Goal: Task Accomplishment & Management: Manage account settings

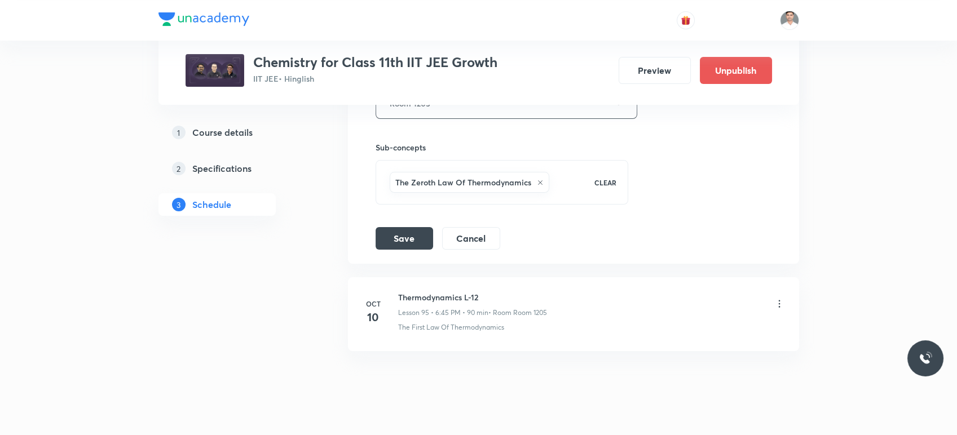
scroll to position [8748, 0]
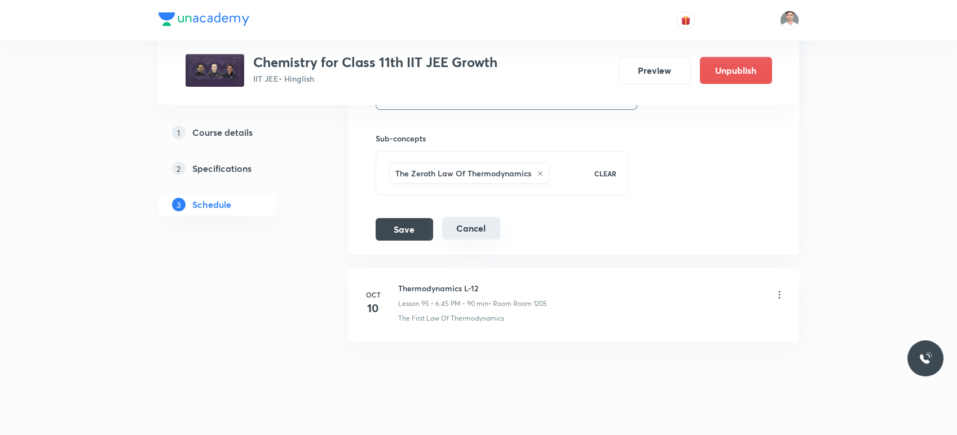
click at [471, 221] on button "Cancel" at bounding box center [471, 228] width 58 height 23
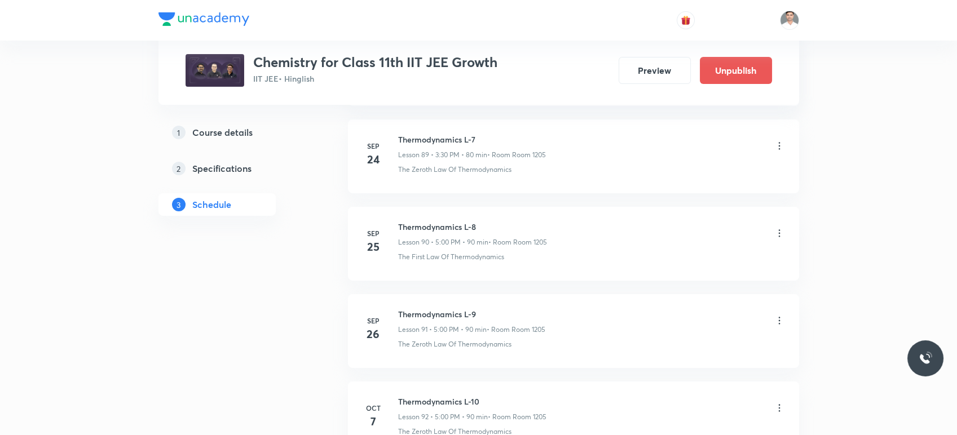
scroll to position [8054, 0]
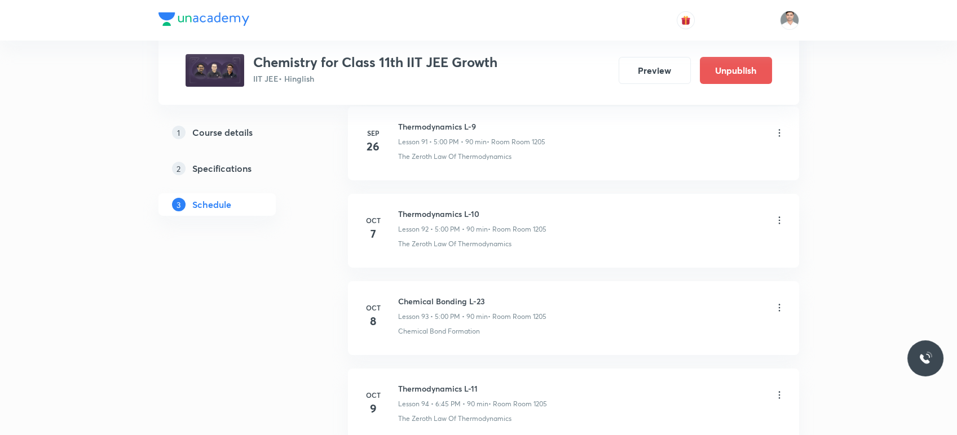
click at [778, 302] on icon at bounding box center [779, 307] width 11 height 11
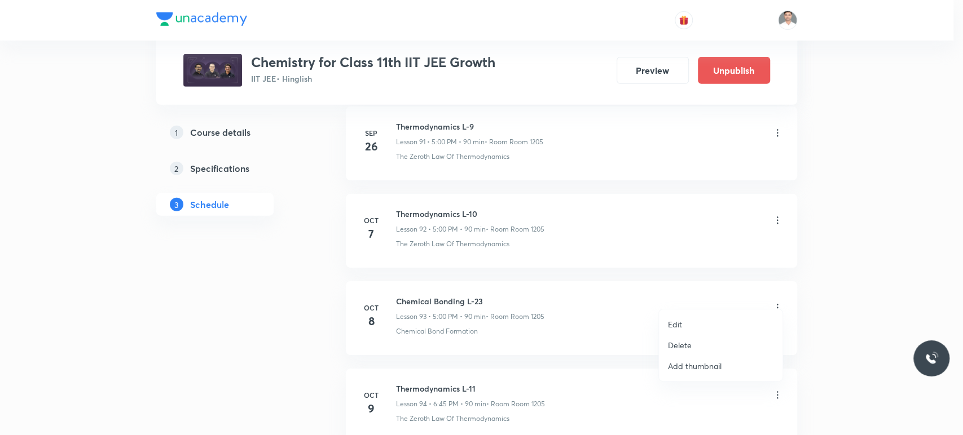
click at [691, 322] on li "Edit" at bounding box center [721, 324] width 124 height 21
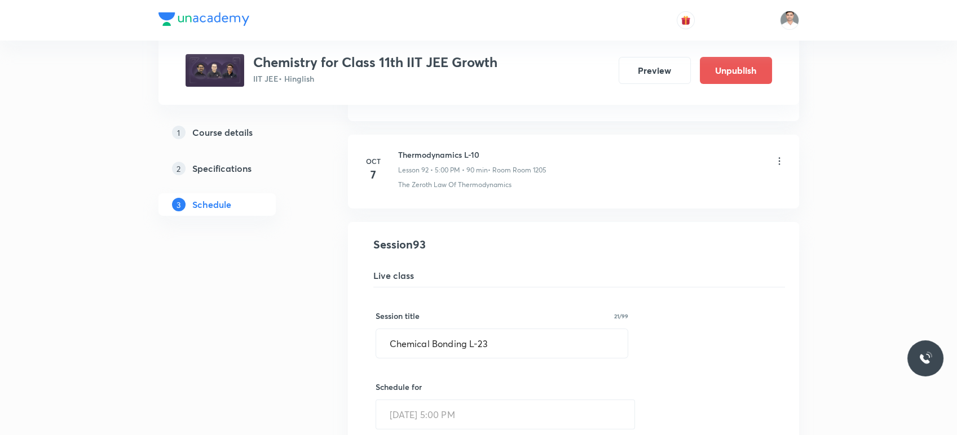
scroll to position [8180, 0]
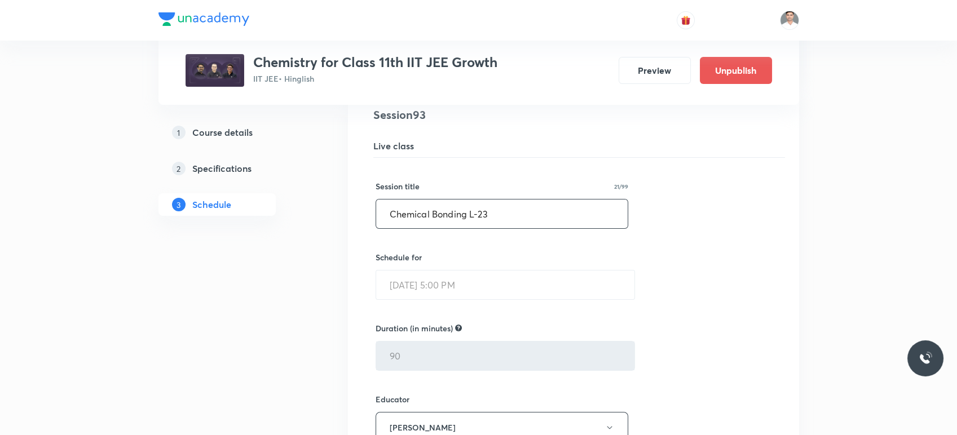
click at [497, 206] on input "Chemical Bonding L-23" at bounding box center [502, 214] width 252 height 29
paste input "715943OZ"
type input "715943OZ"
click at [413, 200] on input "text" at bounding box center [502, 214] width 252 height 29
paste input "nomenclature"
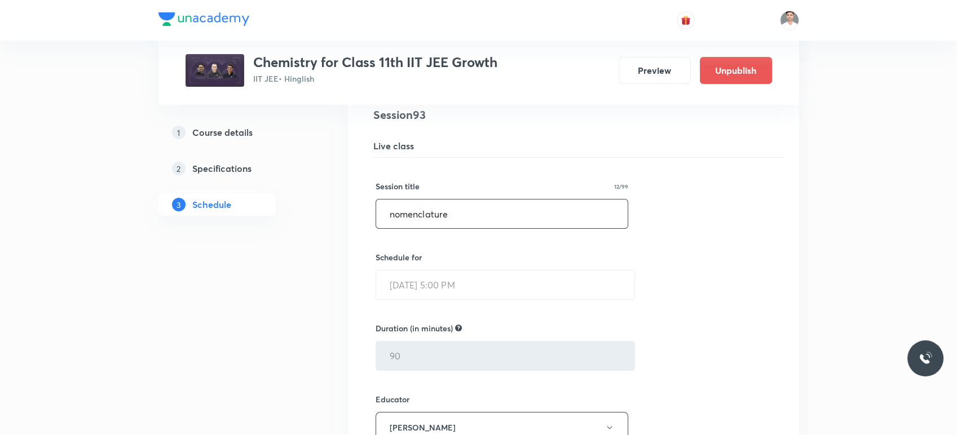
click at [394, 202] on input "nomenclature" at bounding box center [502, 214] width 252 height 29
click at [464, 204] on input "Nomenclature" at bounding box center [502, 214] width 252 height 29
type input "Nomenclature- 01"
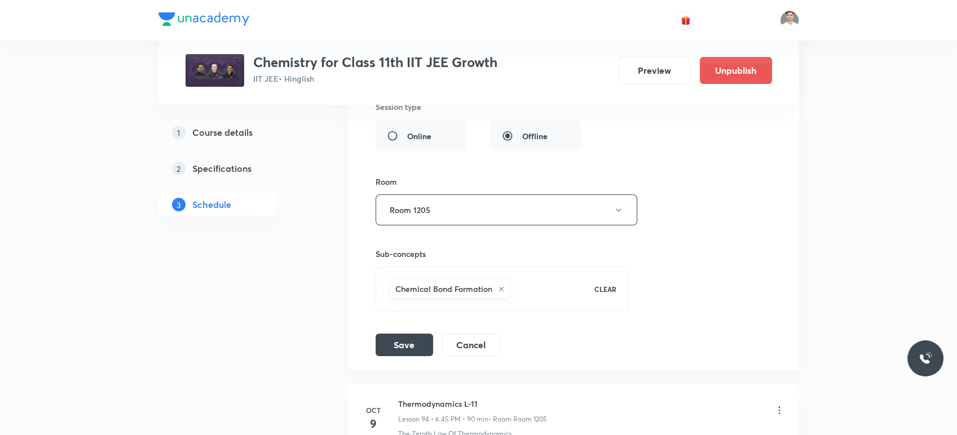
scroll to position [8618, 0]
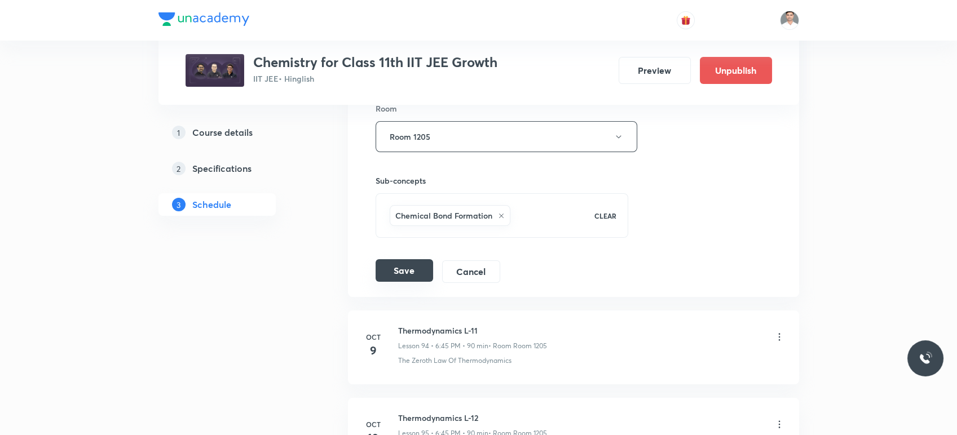
click at [411, 259] on button "Save" at bounding box center [405, 270] width 58 height 23
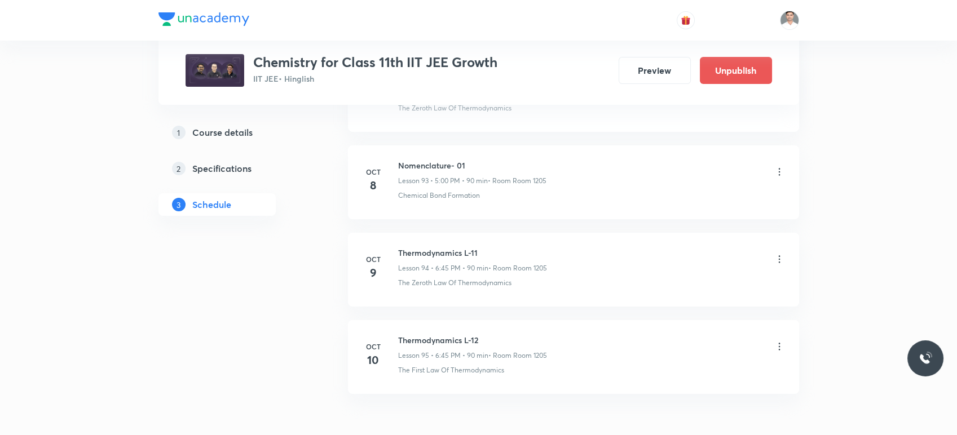
scroll to position [8117, 0]
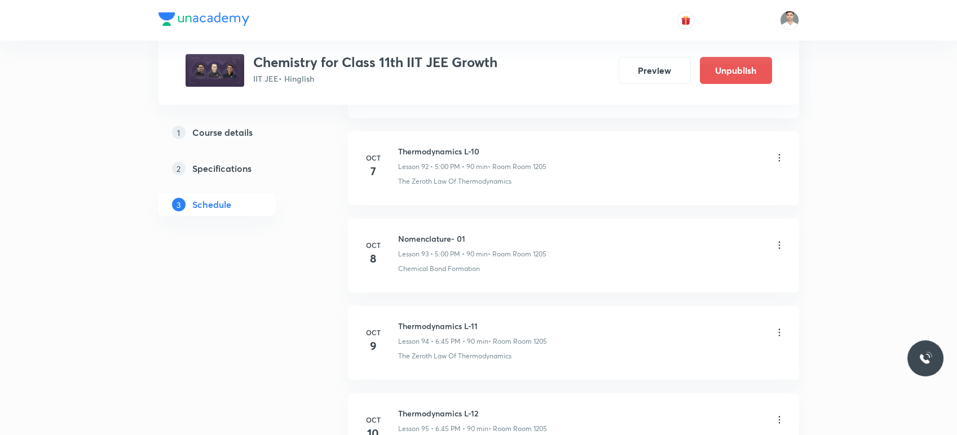
click at [782, 240] on icon at bounding box center [779, 245] width 11 height 11
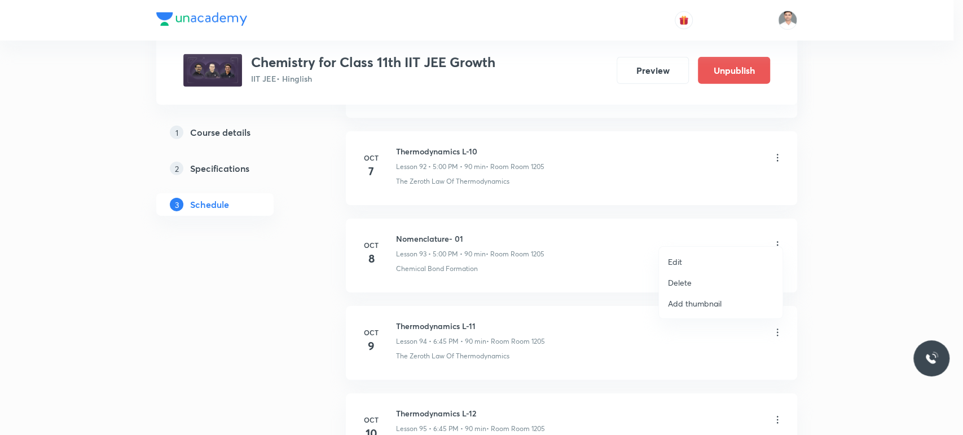
click at [698, 262] on li "Edit" at bounding box center [721, 262] width 124 height 21
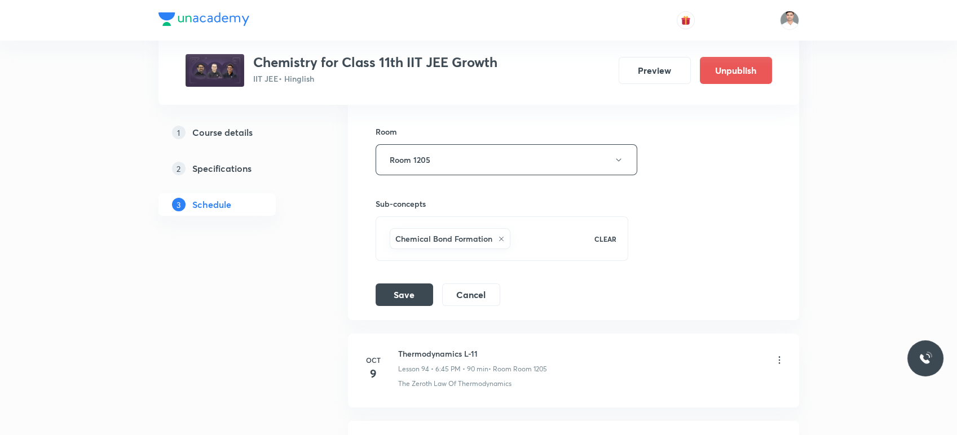
scroll to position [8618, 0]
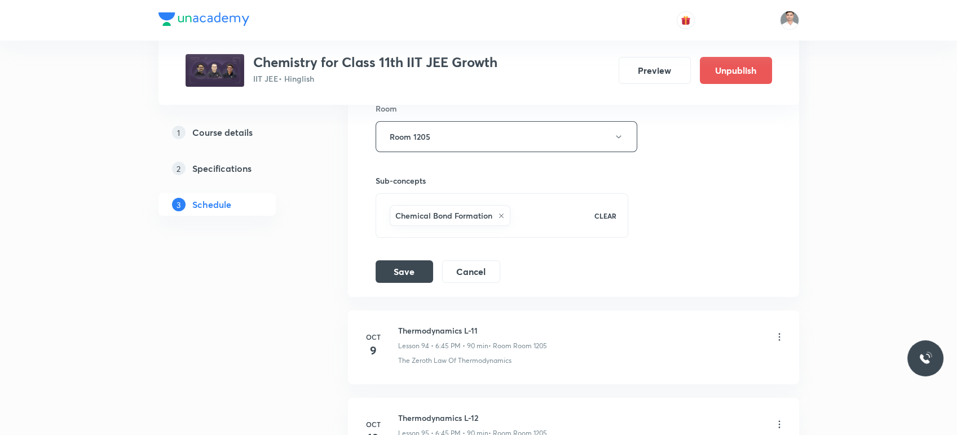
click at [500, 214] on icon at bounding box center [501, 216] width 5 height 5
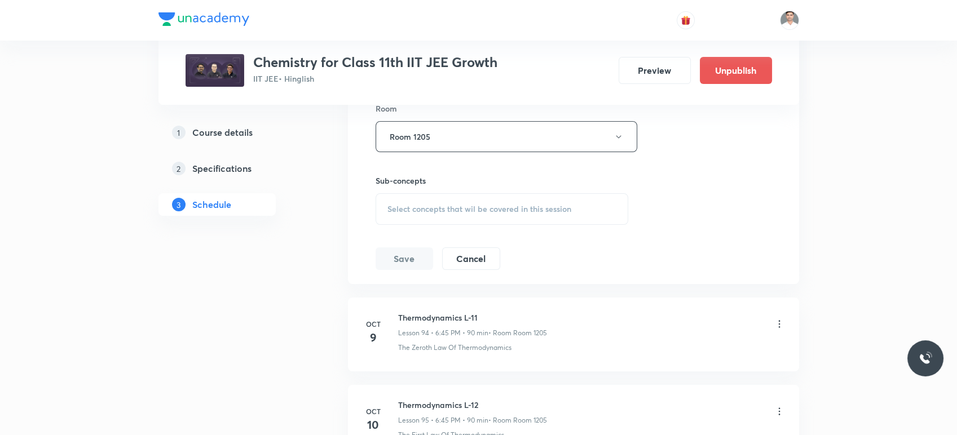
click at [420, 205] on span "Select concepts that wil be covered in this session" at bounding box center [479, 209] width 184 height 9
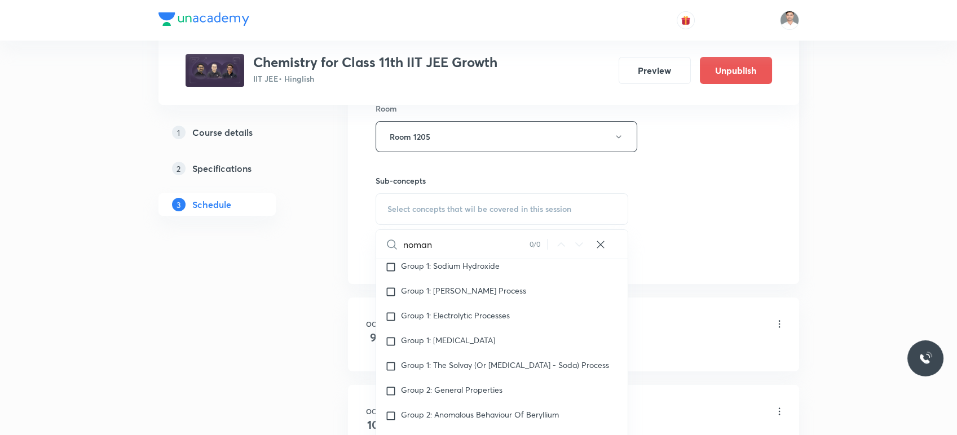
scroll to position [11449, 0]
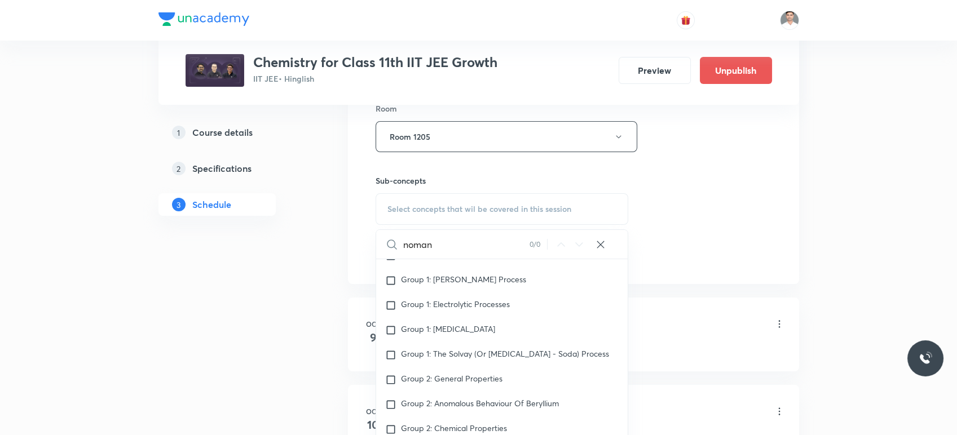
drag, startPoint x: 439, startPoint y: 236, endPoint x: 389, endPoint y: 235, distance: 50.2
click at [389, 235] on div "noman 0 / 0 ​" at bounding box center [502, 244] width 252 height 29
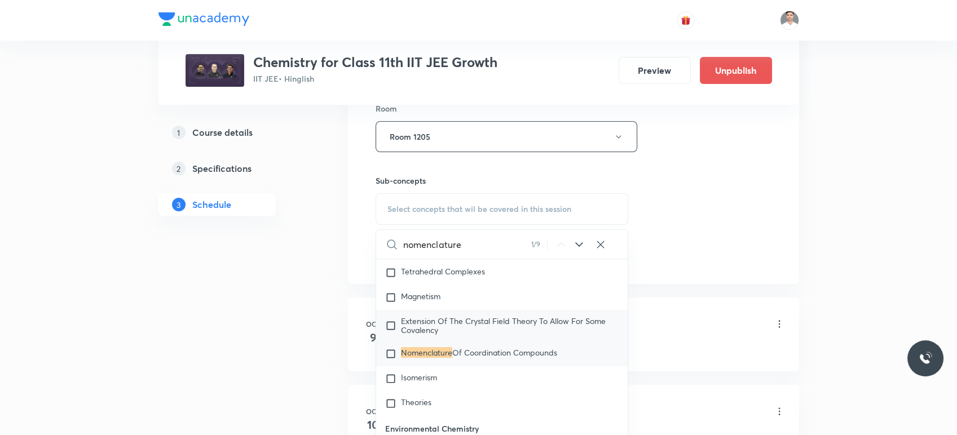
scroll to position [15086, 0]
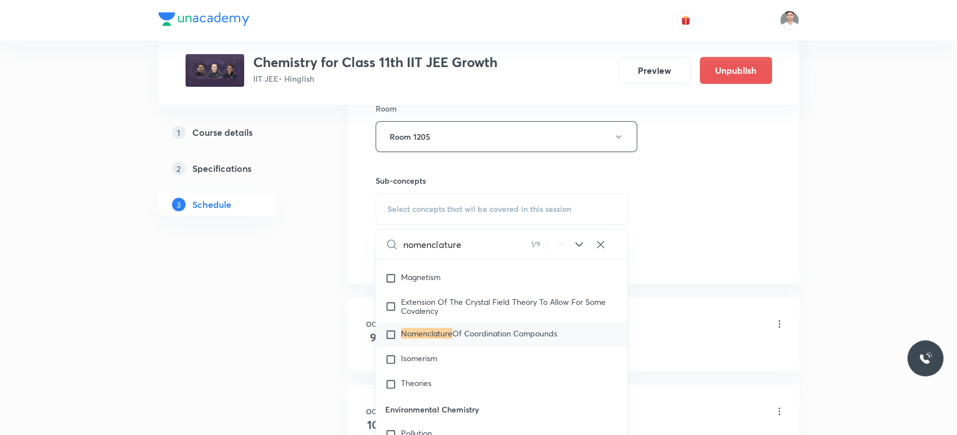
type input "nomenclature"
click at [424, 328] on mark "Nomenclature" at bounding box center [426, 333] width 51 height 11
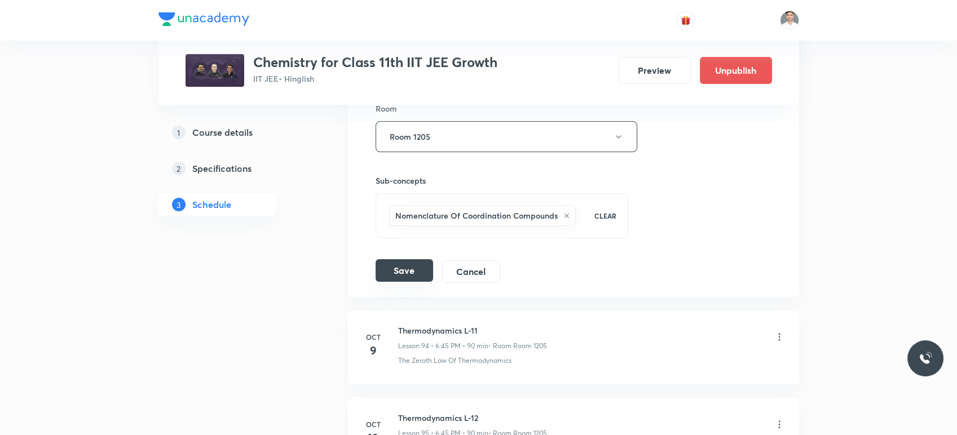
click at [399, 264] on button "Save" at bounding box center [405, 270] width 58 height 23
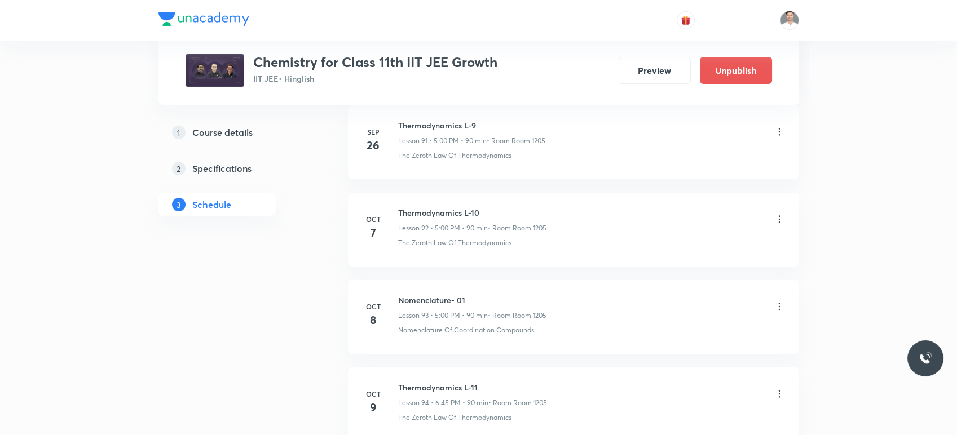
scroll to position [8054, 0]
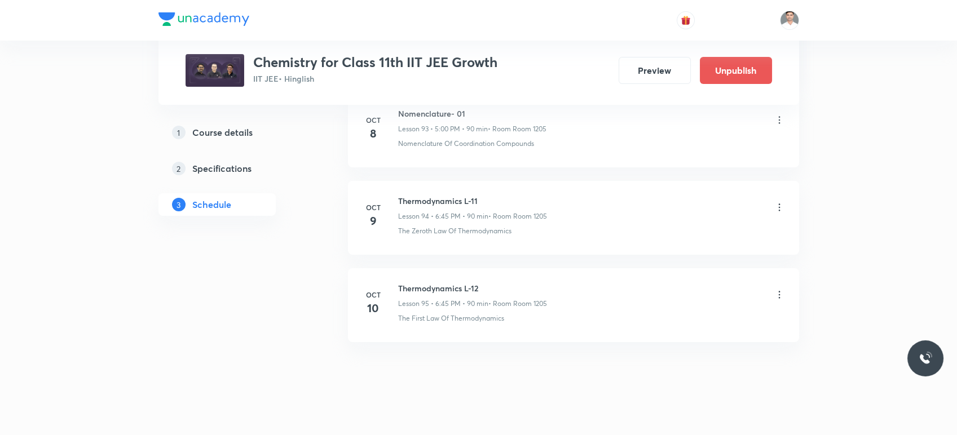
scroll to position [8242, 0]
